Goal: Navigation & Orientation: Find specific page/section

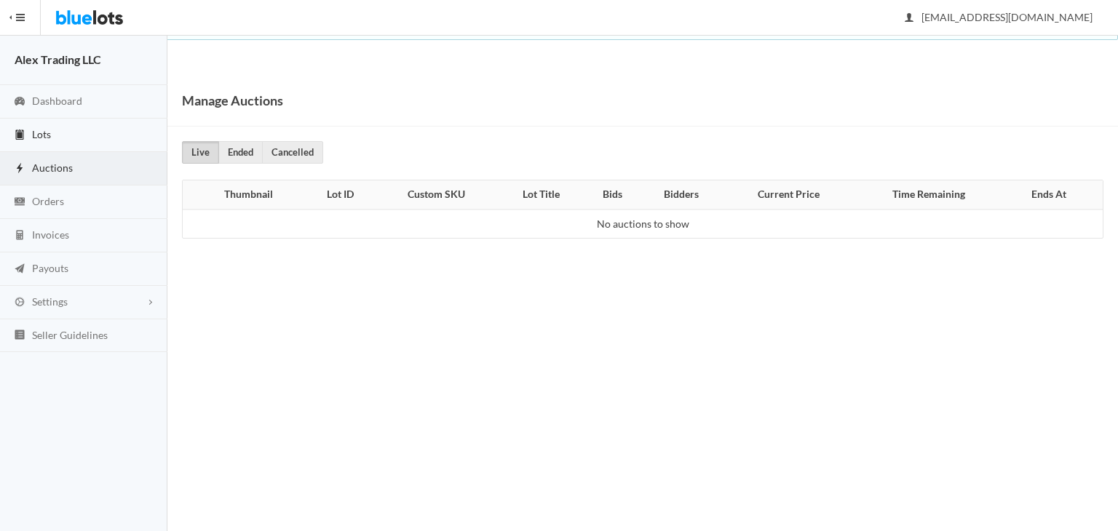
click at [71, 131] on link "Lots" at bounding box center [83, 135] width 167 height 33
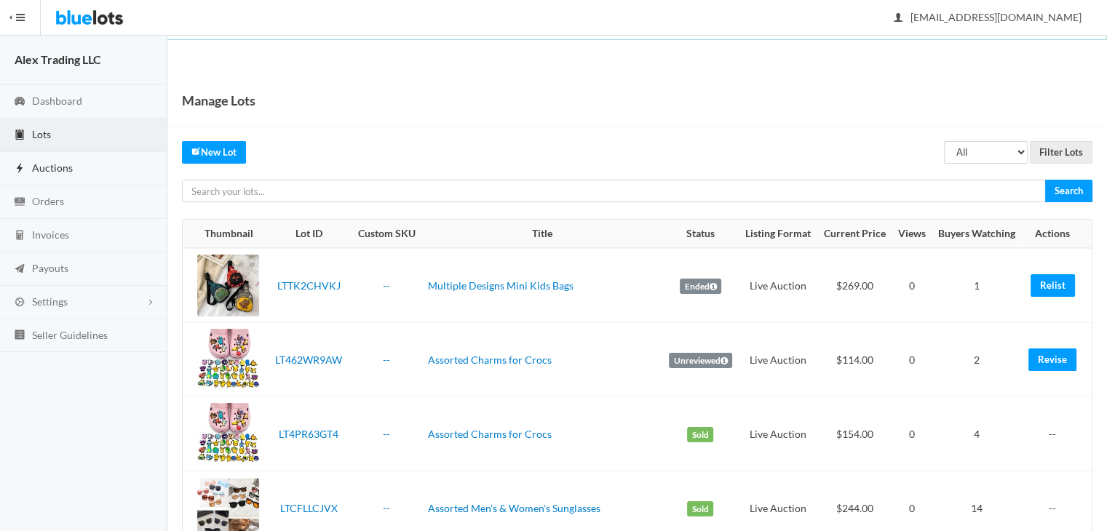
click at [71, 156] on link "Auctions" at bounding box center [83, 168] width 167 height 33
